Goal: Register for event/course

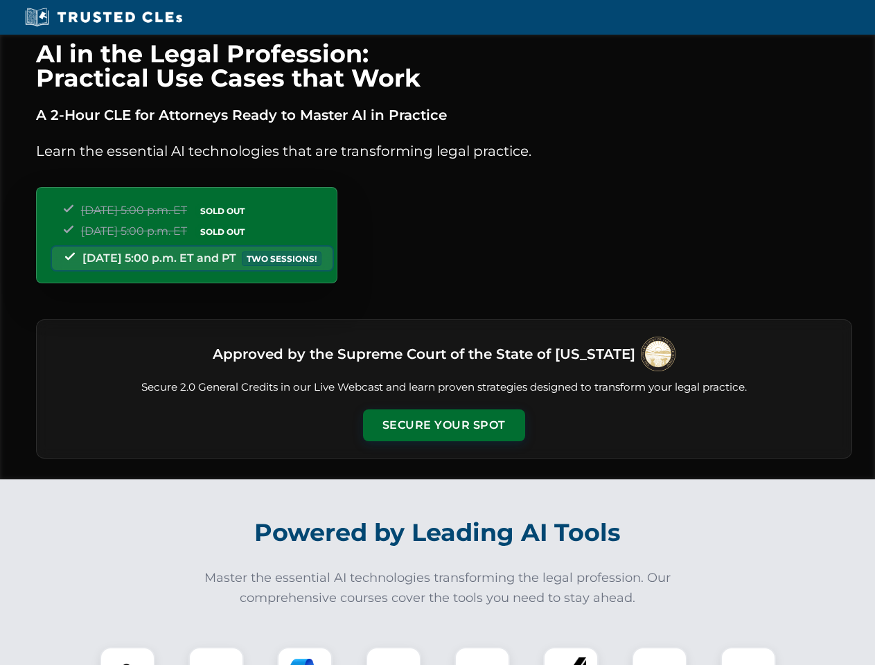
click at [443, 425] on button "Secure Your Spot" at bounding box center [444, 425] width 162 height 32
click at [127, 656] on img at bounding box center [127, 675] width 40 height 40
